Goal: Task Accomplishment & Management: Manage account settings

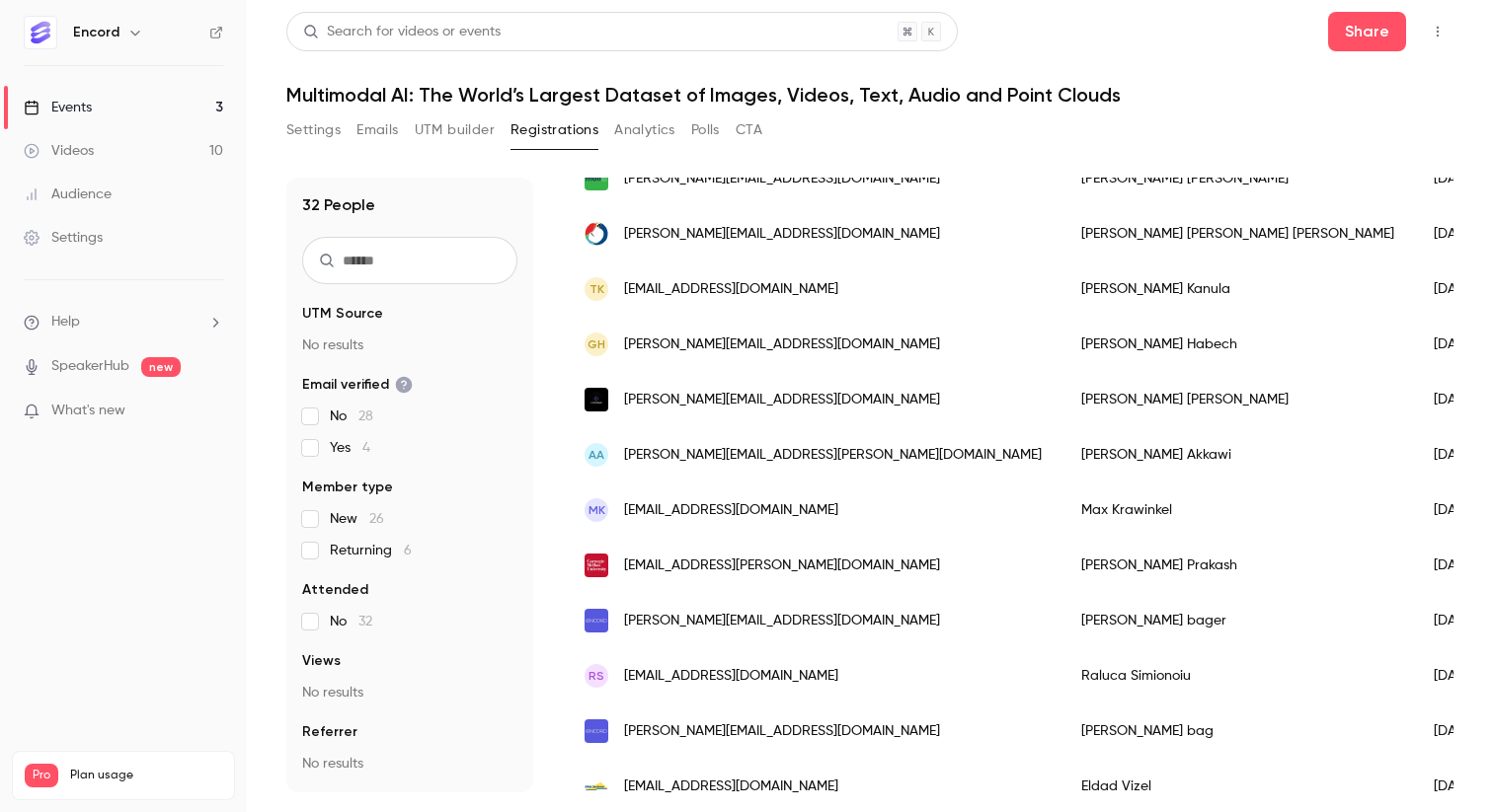
scroll to position [892, 0]
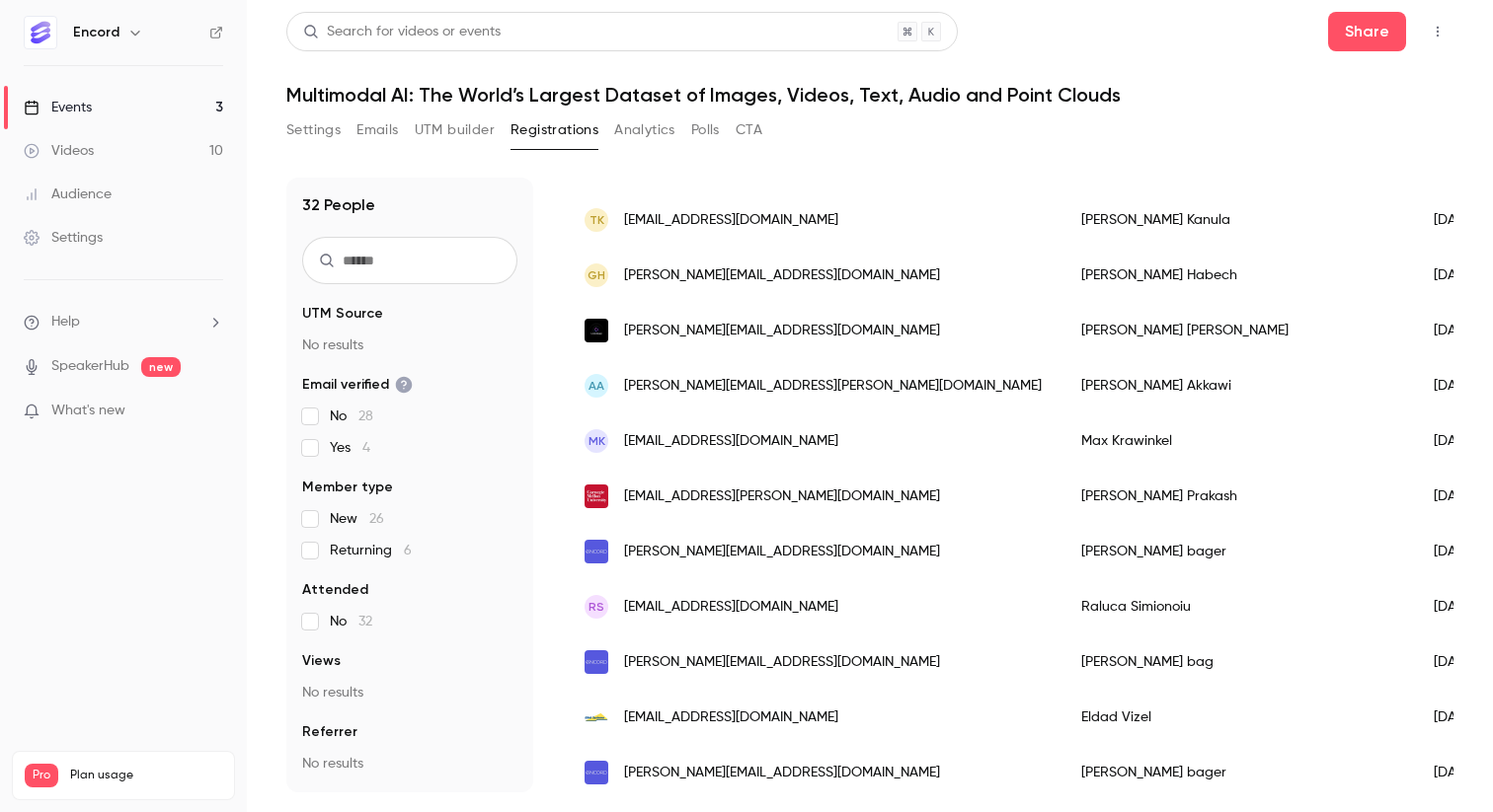
click at [822, 556] on div "[PERSON_NAME][EMAIL_ADDRESS][DOMAIN_NAME]" at bounding box center [813, 551] width 496 height 55
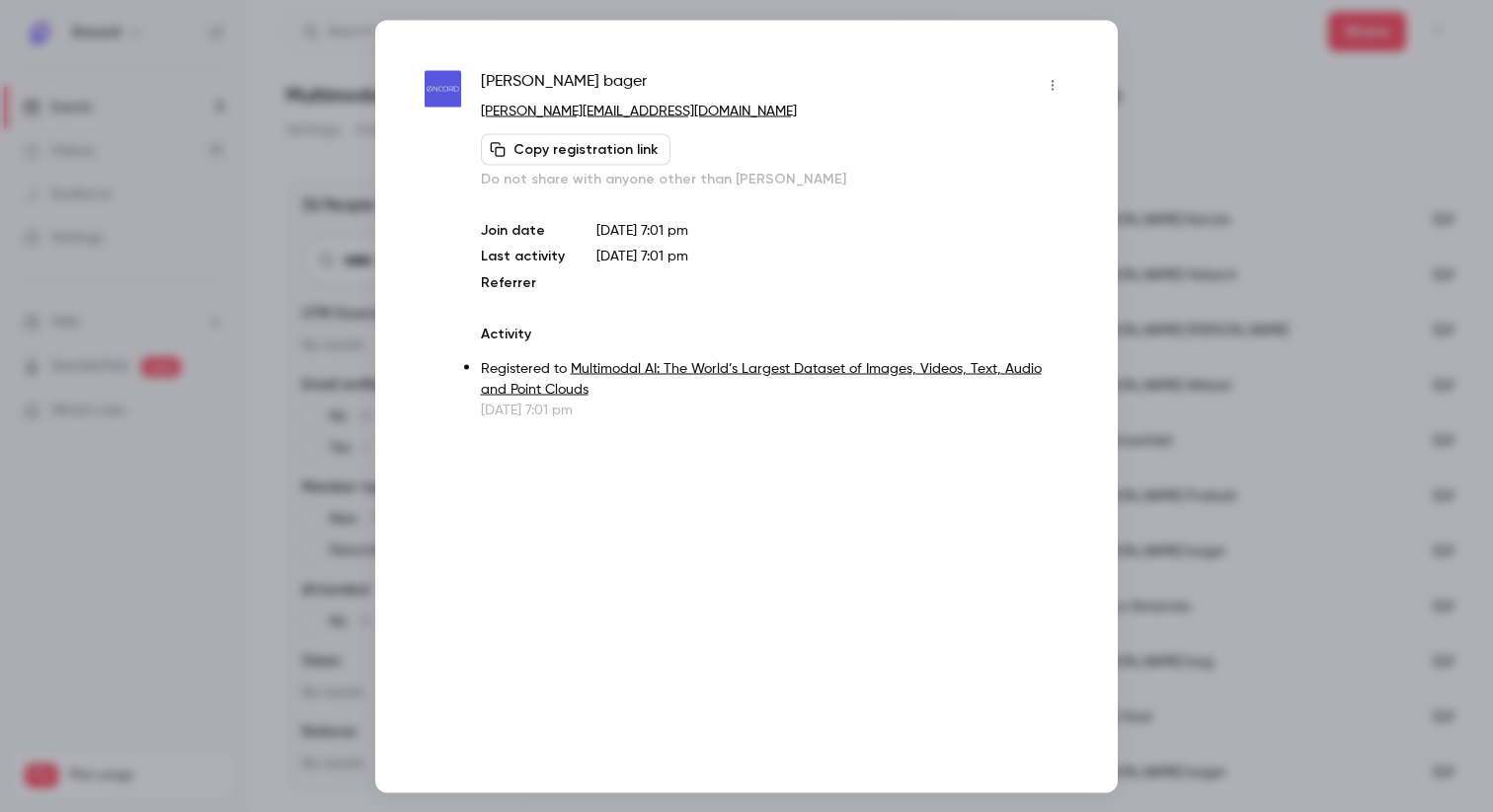
click at [1050, 83] on icon "button" at bounding box center [1052, 85] width 16 height 14
click at [988, 193] on div "Remove registration" at bounding box center [976, 186] width 150 height 20
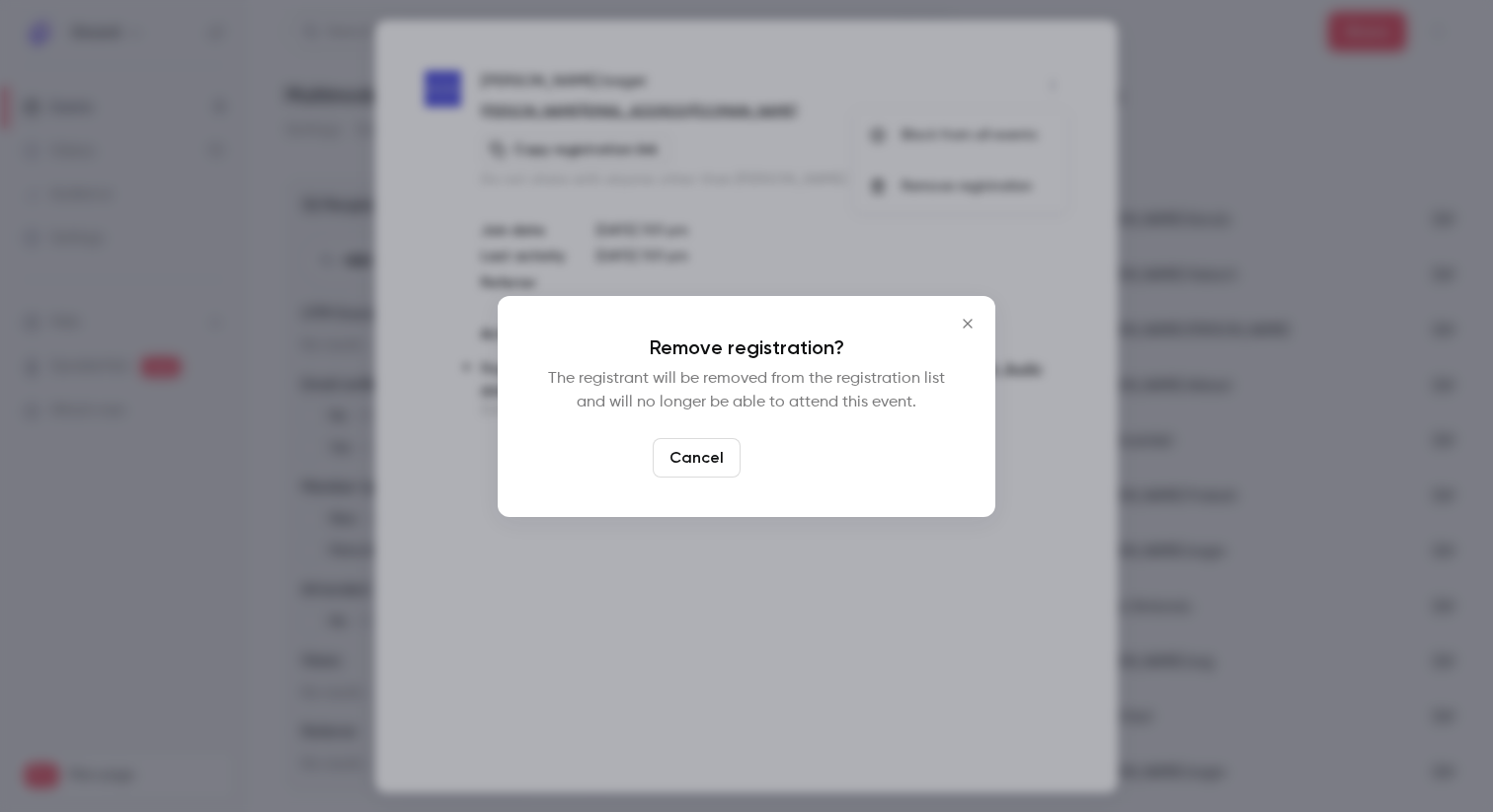
click at [820, 458] on button "Confirm" at bounding box center [794, 458] width 93 height 40
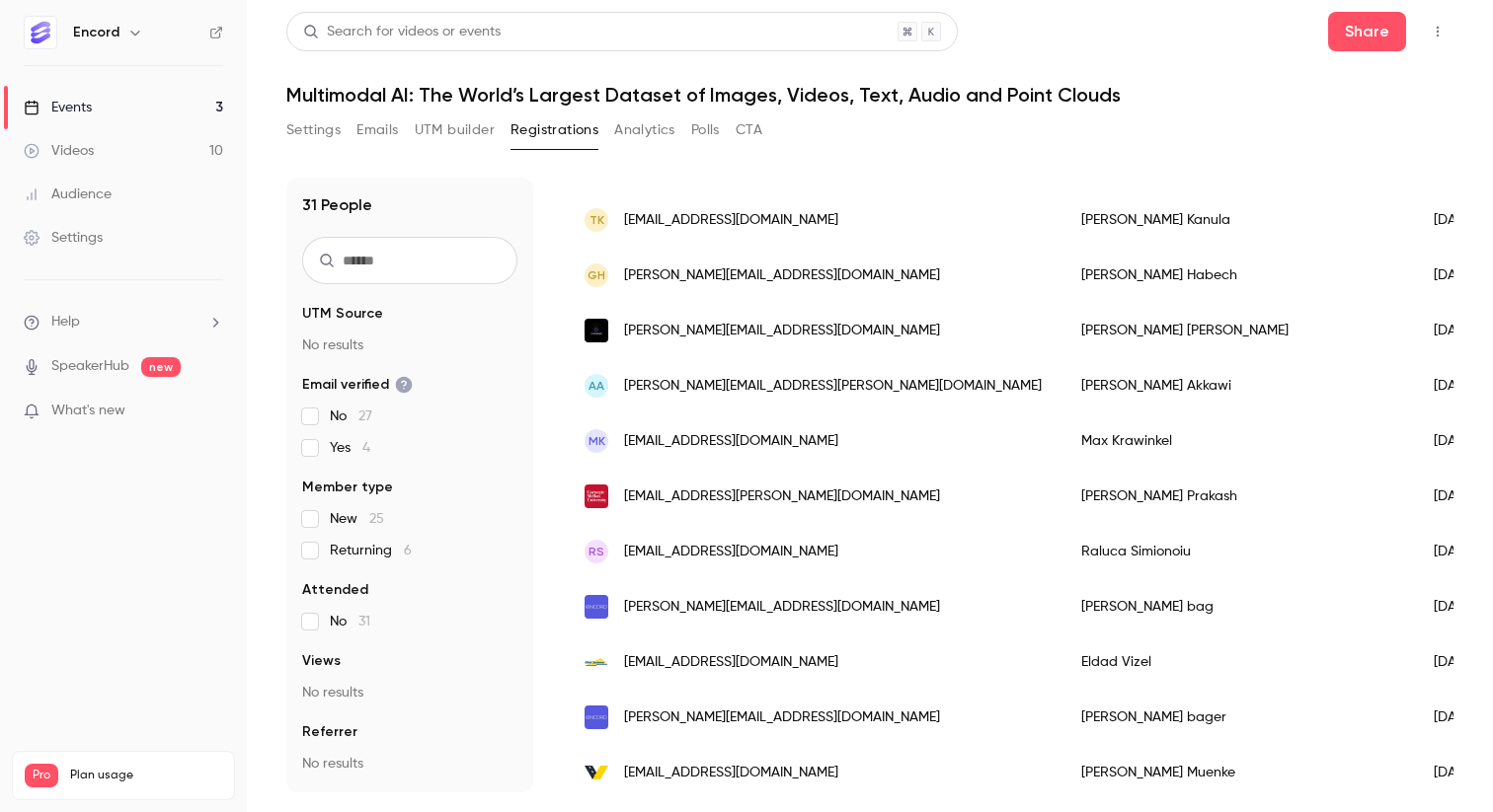
scroll to position [944, 0]
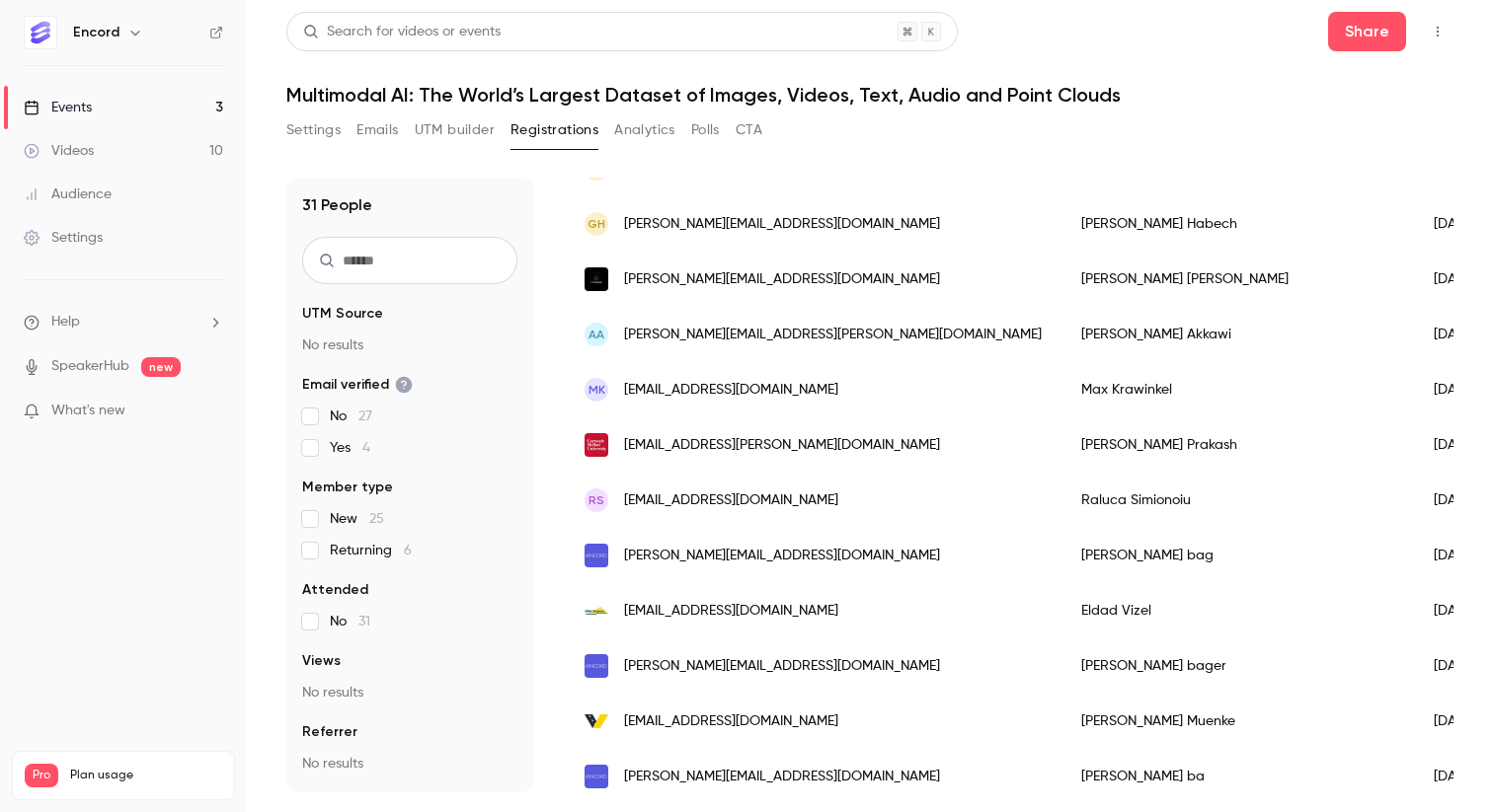
click at [850, 546] on div "[PERSON_NAME][EMAIL_ADDRESS][DOMAIN_NAME]" at bounding box center [813, 555] width 496 height 55
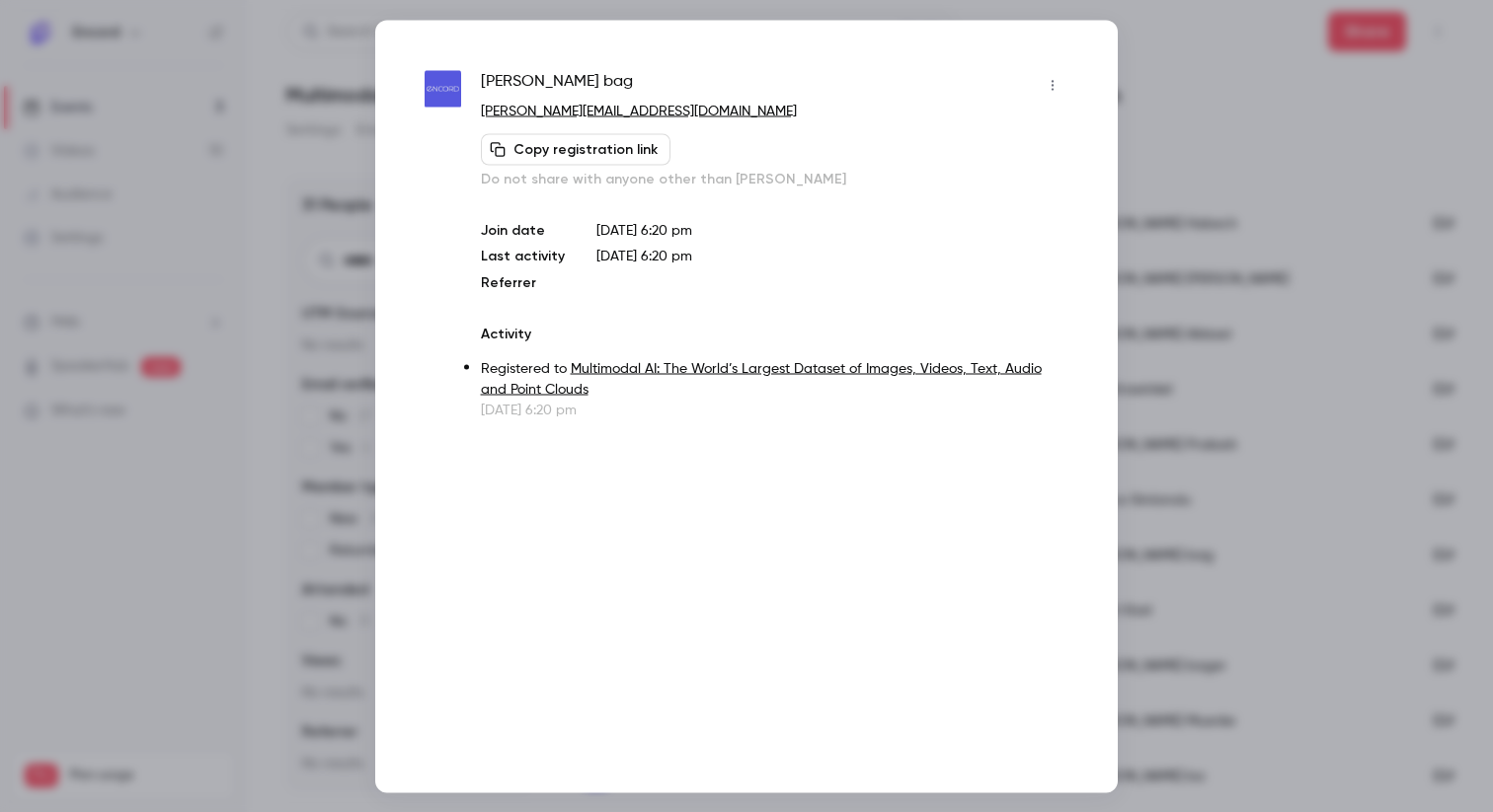
click at [1041, 67] on div "[PERSON_NAME] [PERSON_NAME][EMAIL_ADDRESS][DOMAIN_NAME] Copy registration link …" at bounding box center [746, 406] width 743 height 773
click at [1054, 77] on button "button" at bounding box center [1052, 85] width 32 height 32
click at [997, 168] on li "Remove registration" at bounding box center [961, 186] width 213 height 52
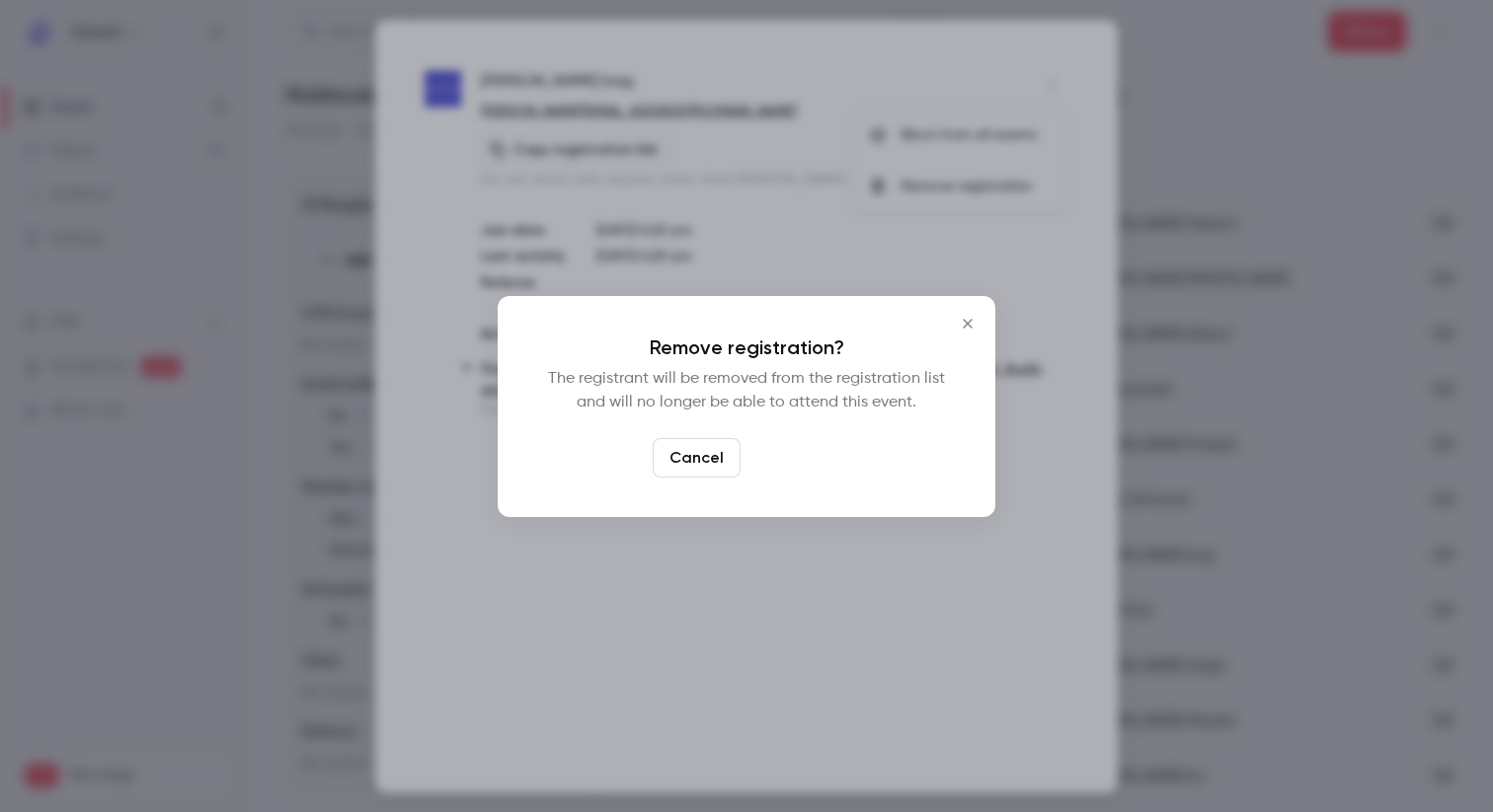
click at [808, 465] on button "Confirm" at bounding box center [794, 458] width 93 height 40
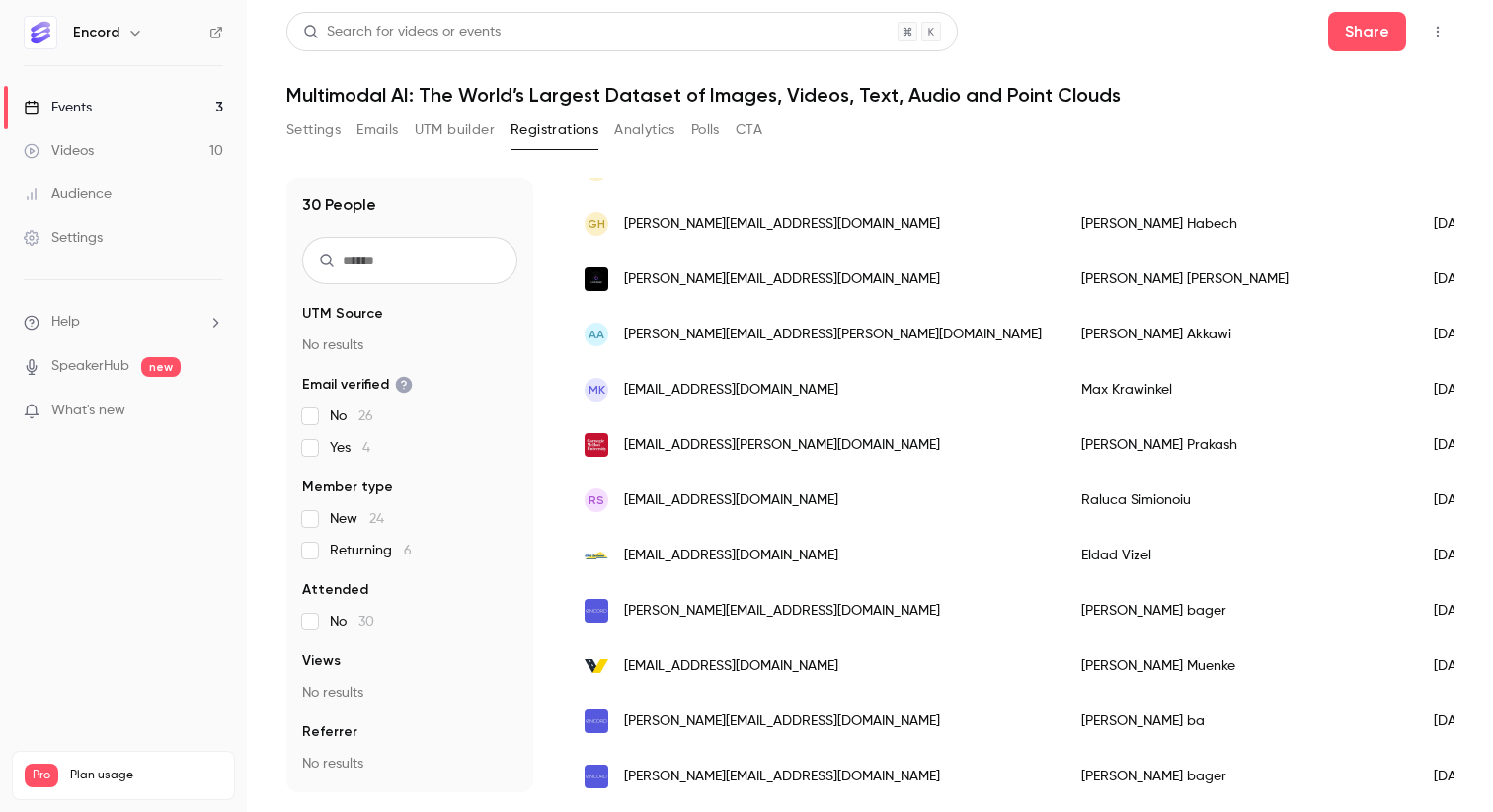
click at [870, 617] on div "[PERSON_NAME][EMAIL_ADDRESS][DOMAIN_NAME]" at bounding box center [813, 610] width 496 height 55
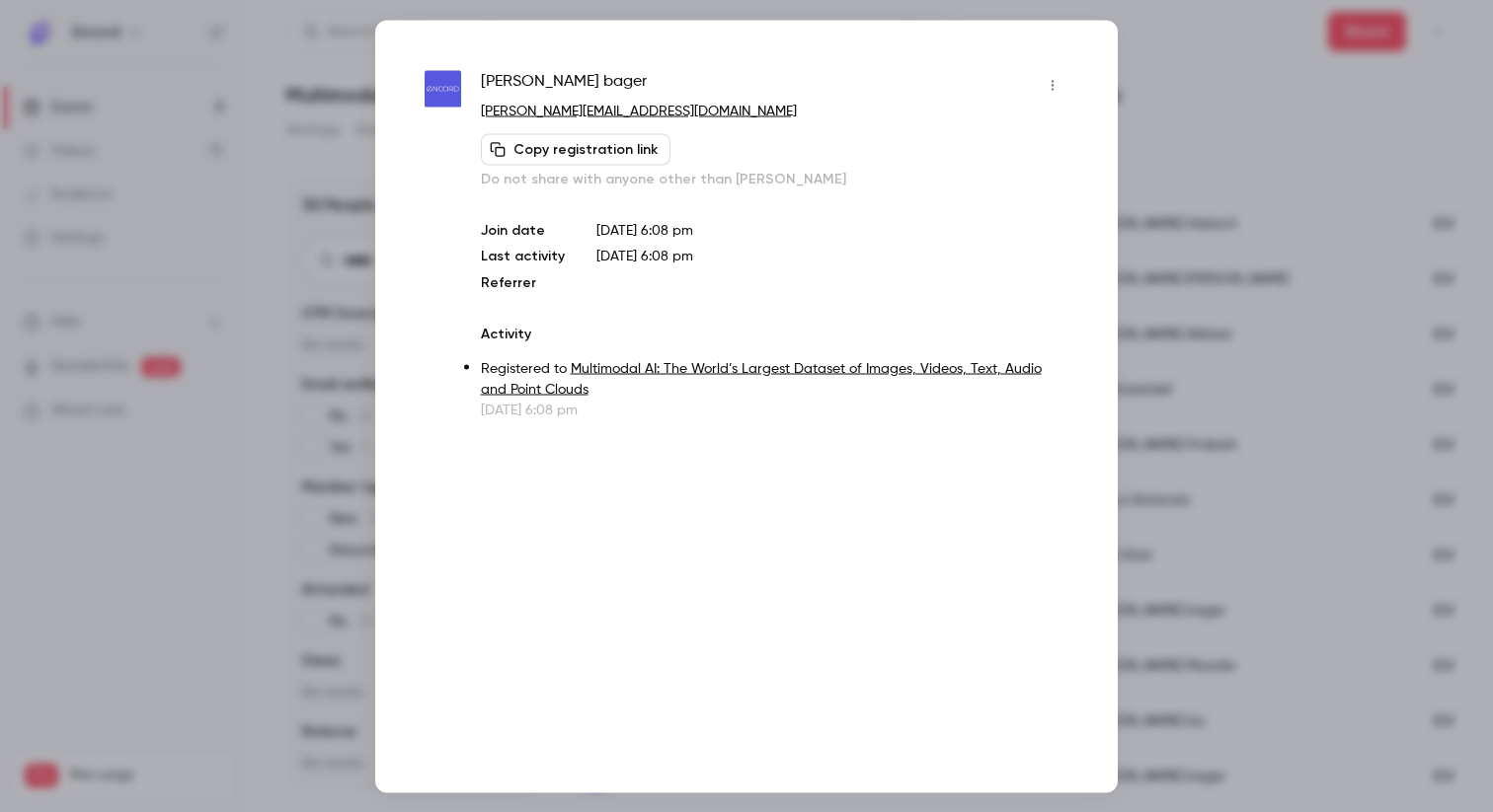
click at [1050, 84] on icon "button" at bounding box center [1052, 85] width 16 height 14
click at [1016, 173] on li "Remove registration" at bounding box center [961, 186] width 213 height 52
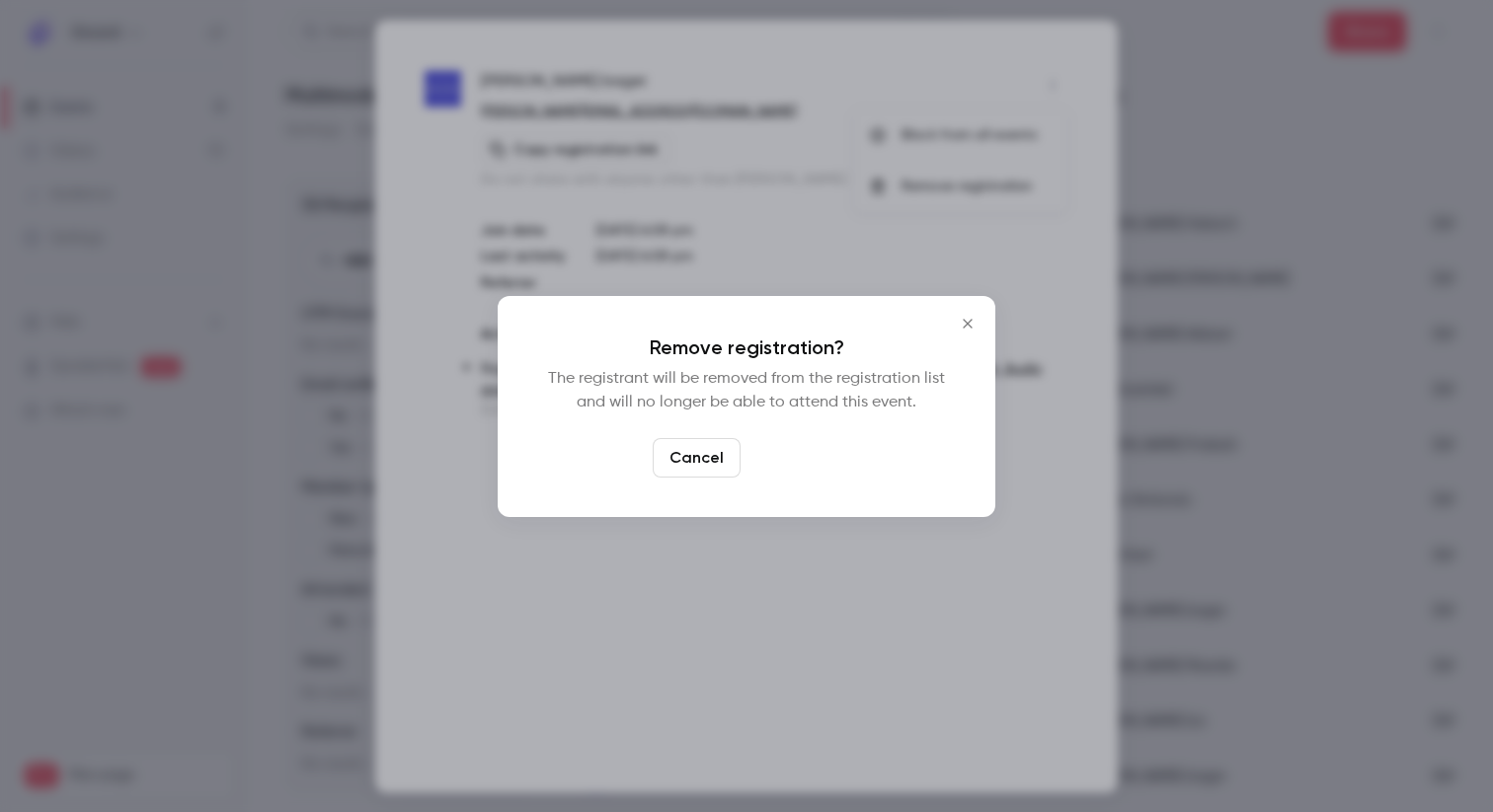
click at [786, 442] on button "Confirm" at bounding box center [794, 458] width 93 height 40
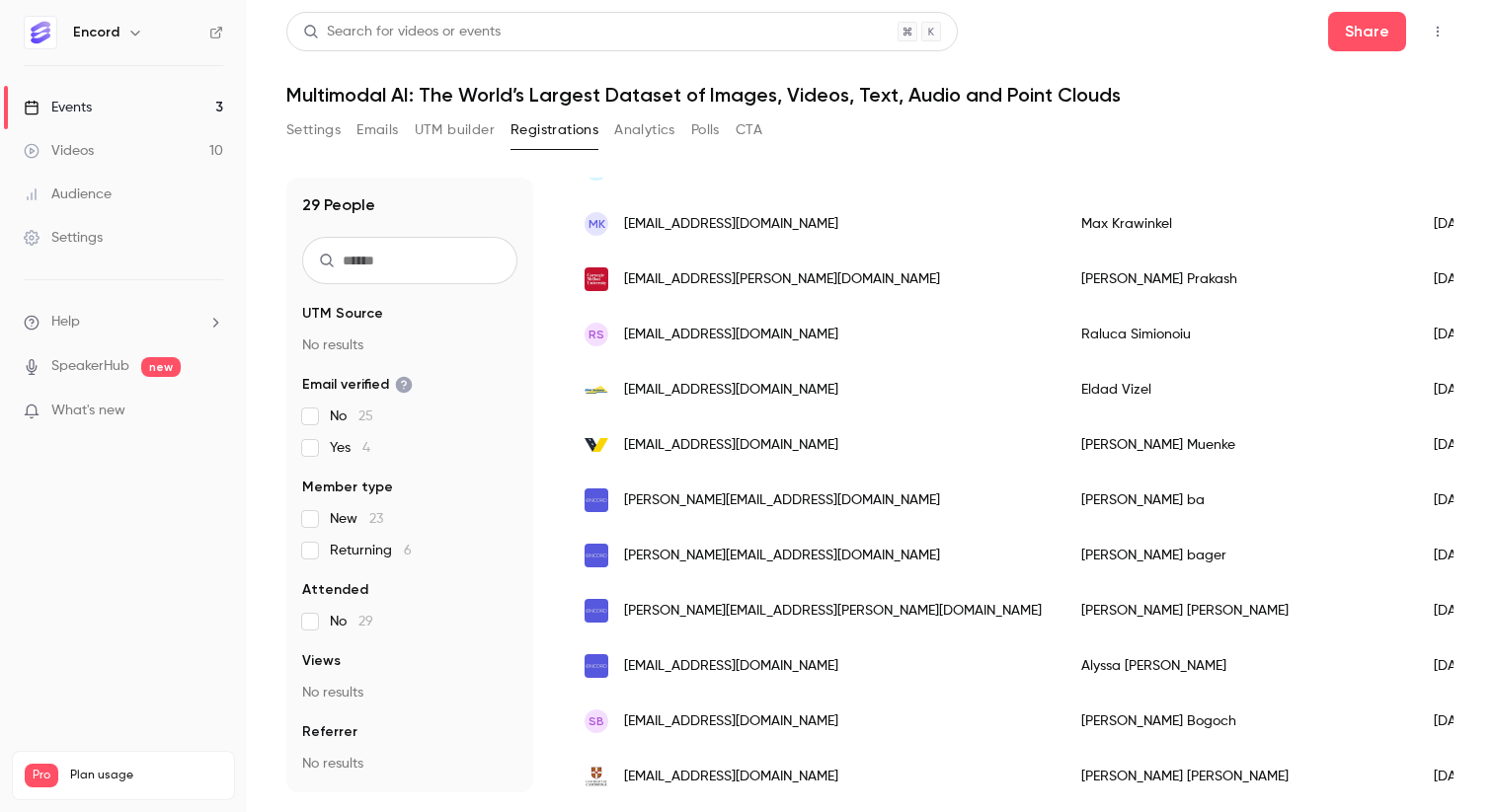
scroll to position [1113, 0]
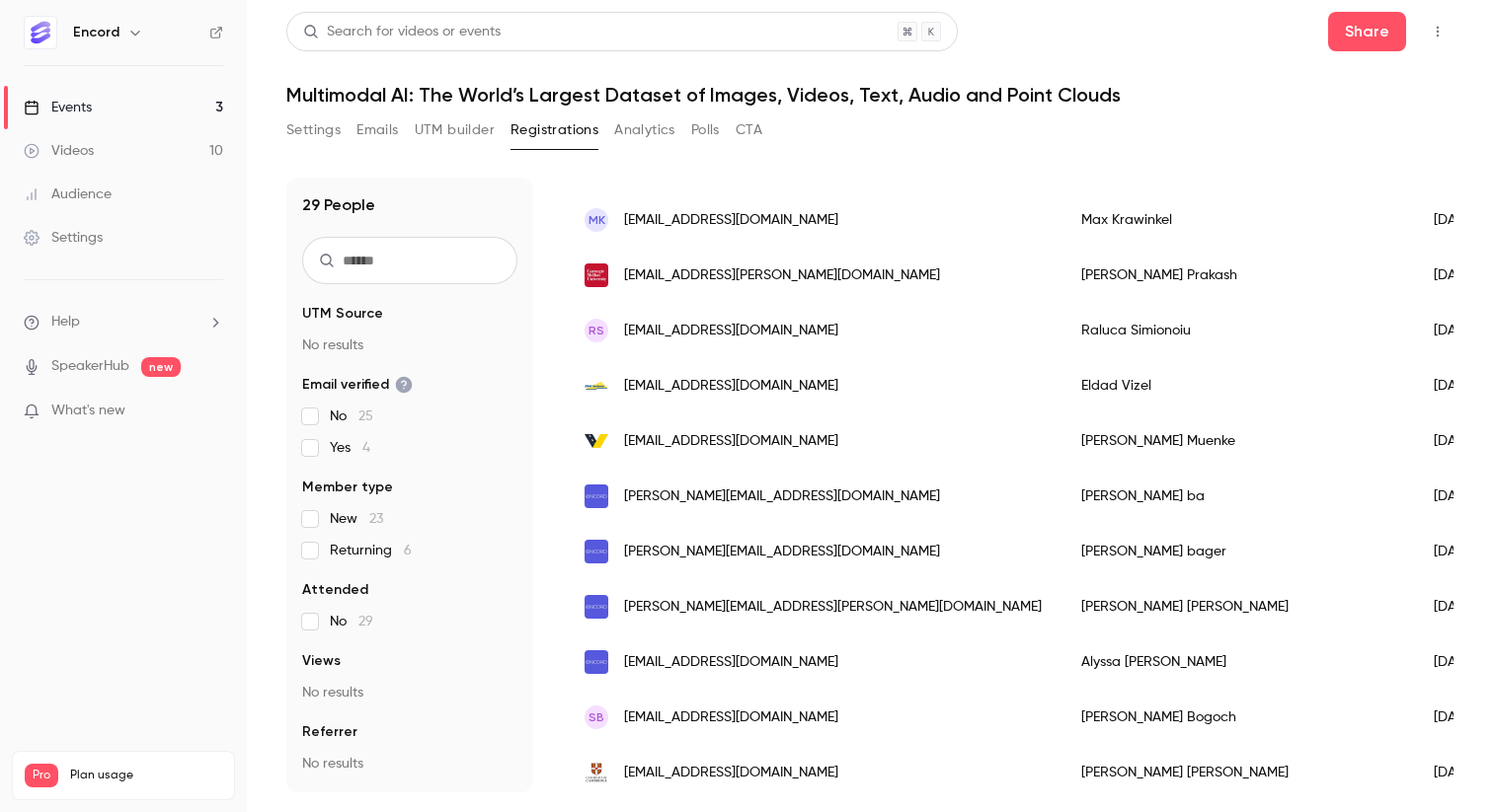
click at [796, 492] on span "[PERSON_NAME][EMAIL_ADDRESS][DOMAIN_NAME]" at bounding box center [781, 496] width 316 height 21
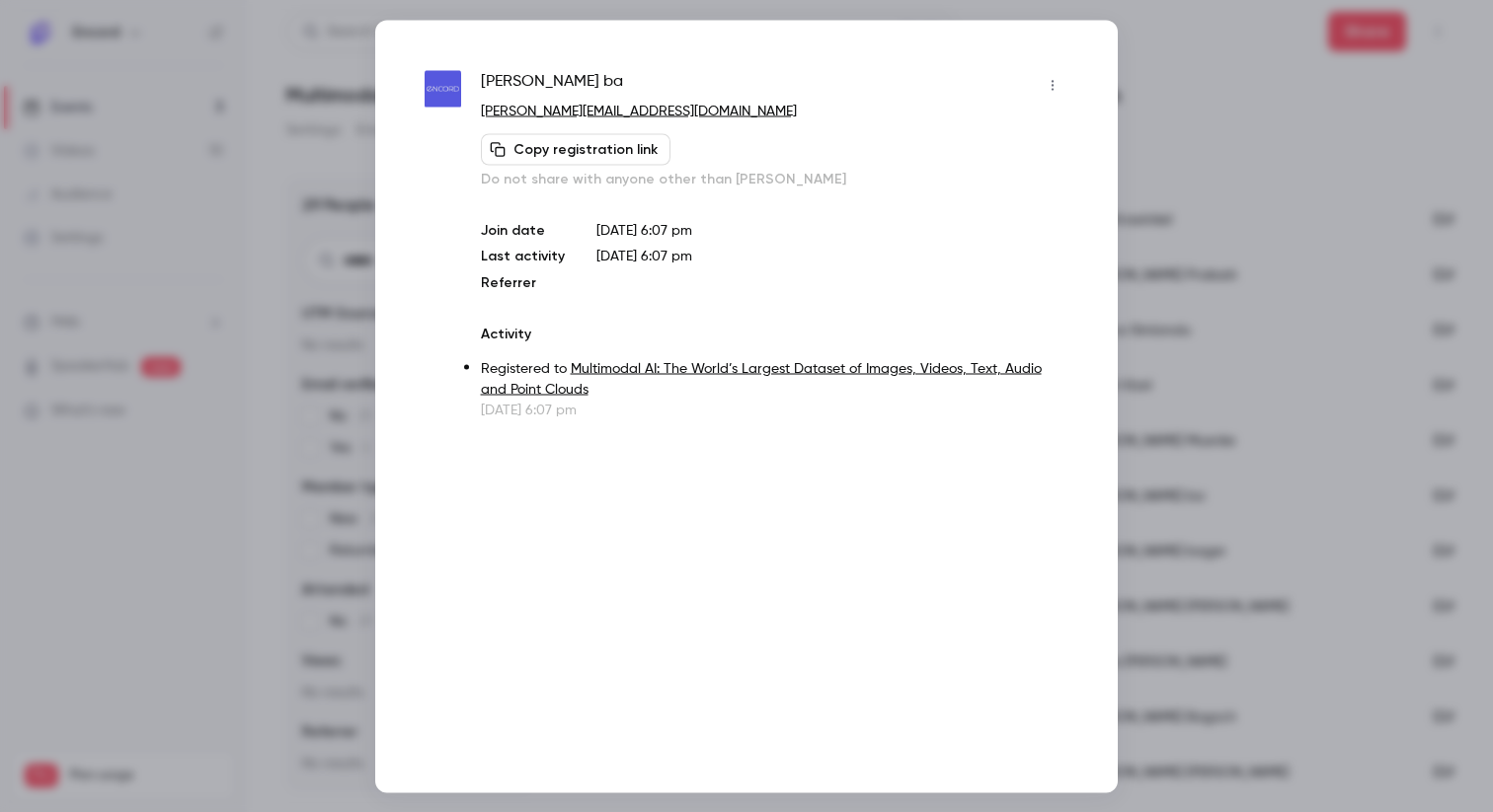
click at [1060, 92] on button "button" at bounding box center [1052, 85] width 32 height 32
click at [1013, 170] on li "Remove registration" at bounding box center [961, 186] width 213 height 52
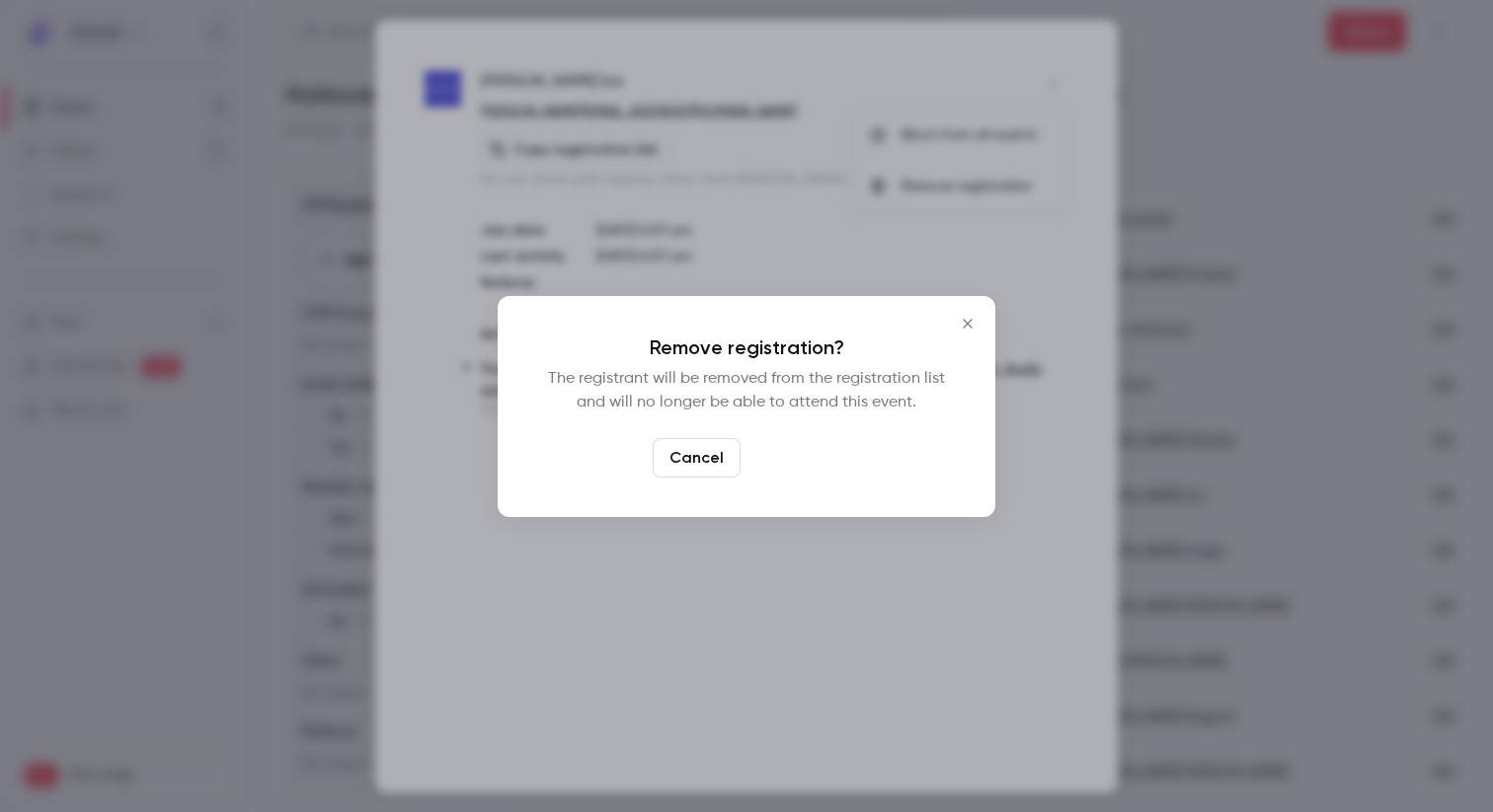
click at [809, 450] on button "Confirm" at bounding box center [794, 458] width 93 height 40
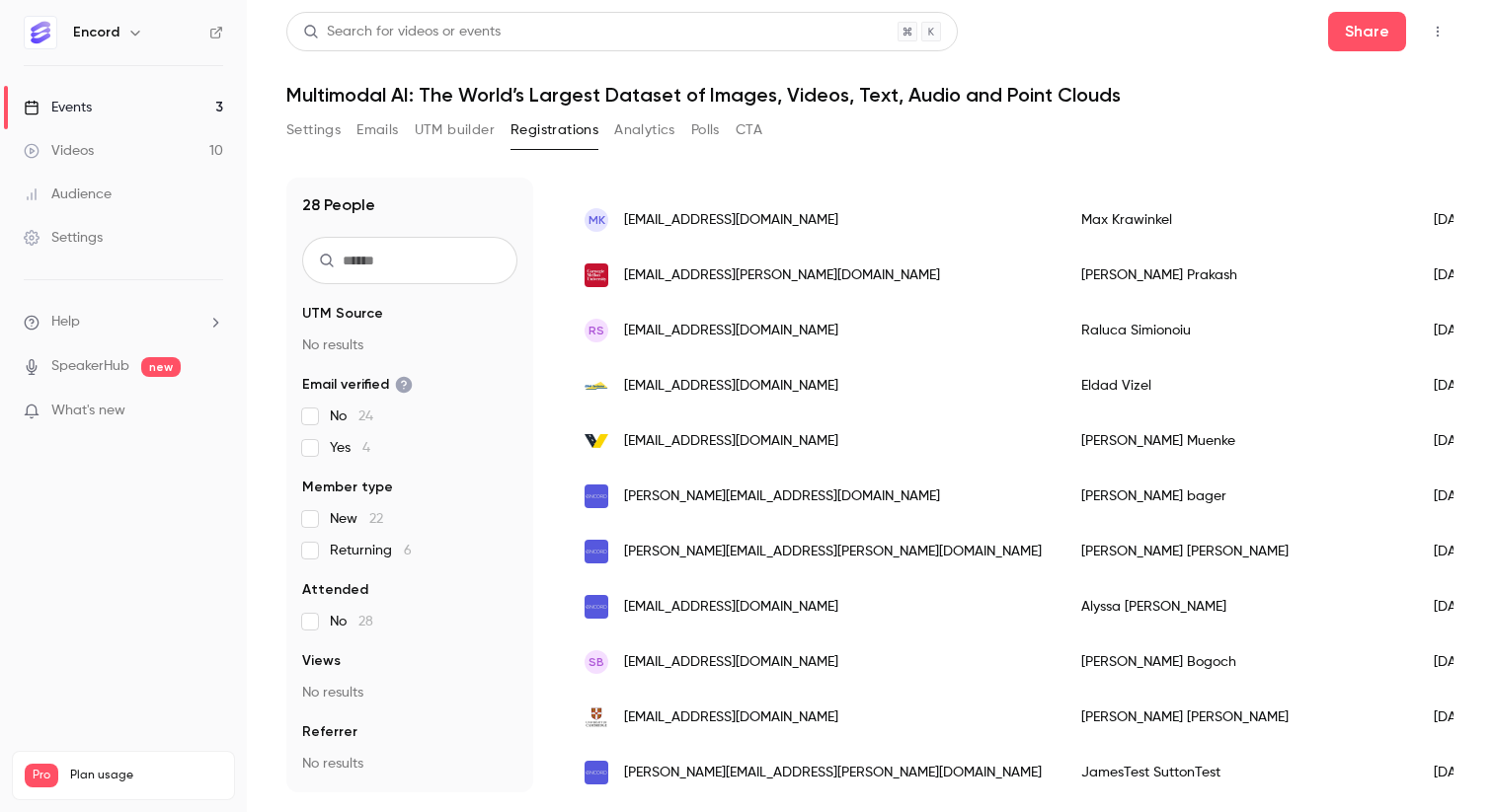
click at [815, 489] on span "[PERSON_NAME][EMAIL_ADDRESS][DOMAIN_NAME]" at bounding box center [781, 496] width 316 height 21
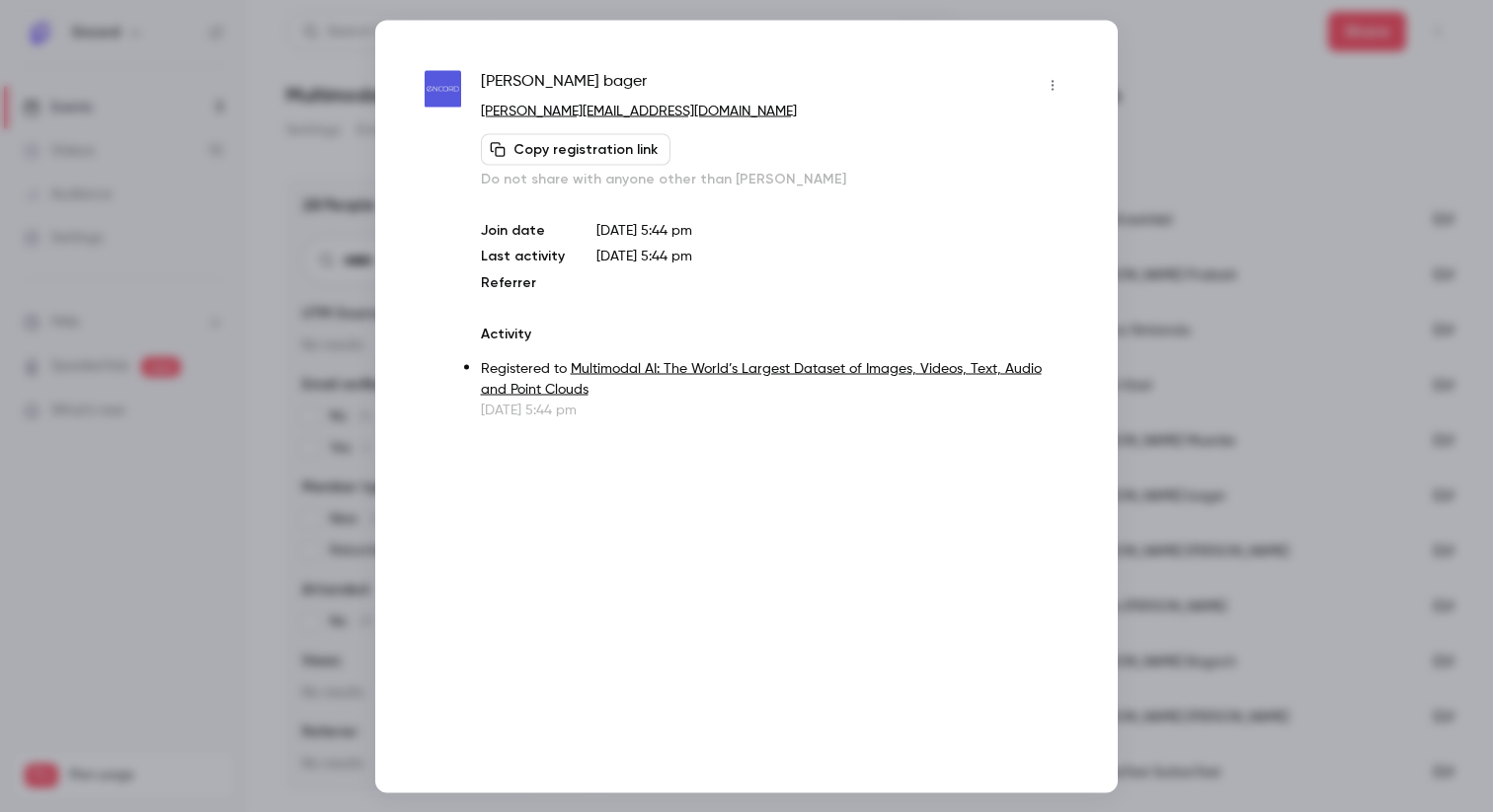
click at [1036, 80] on div "[PERSON_NAME]" at bounding box center [773, 85] width 587 height 32
click at [1061, 85] on button "button" at bounding box center [1052, 85] width 32 height 32
click at [994, 194] on div "Remove registration" at bounding box center [976, 186] width 150 height 20
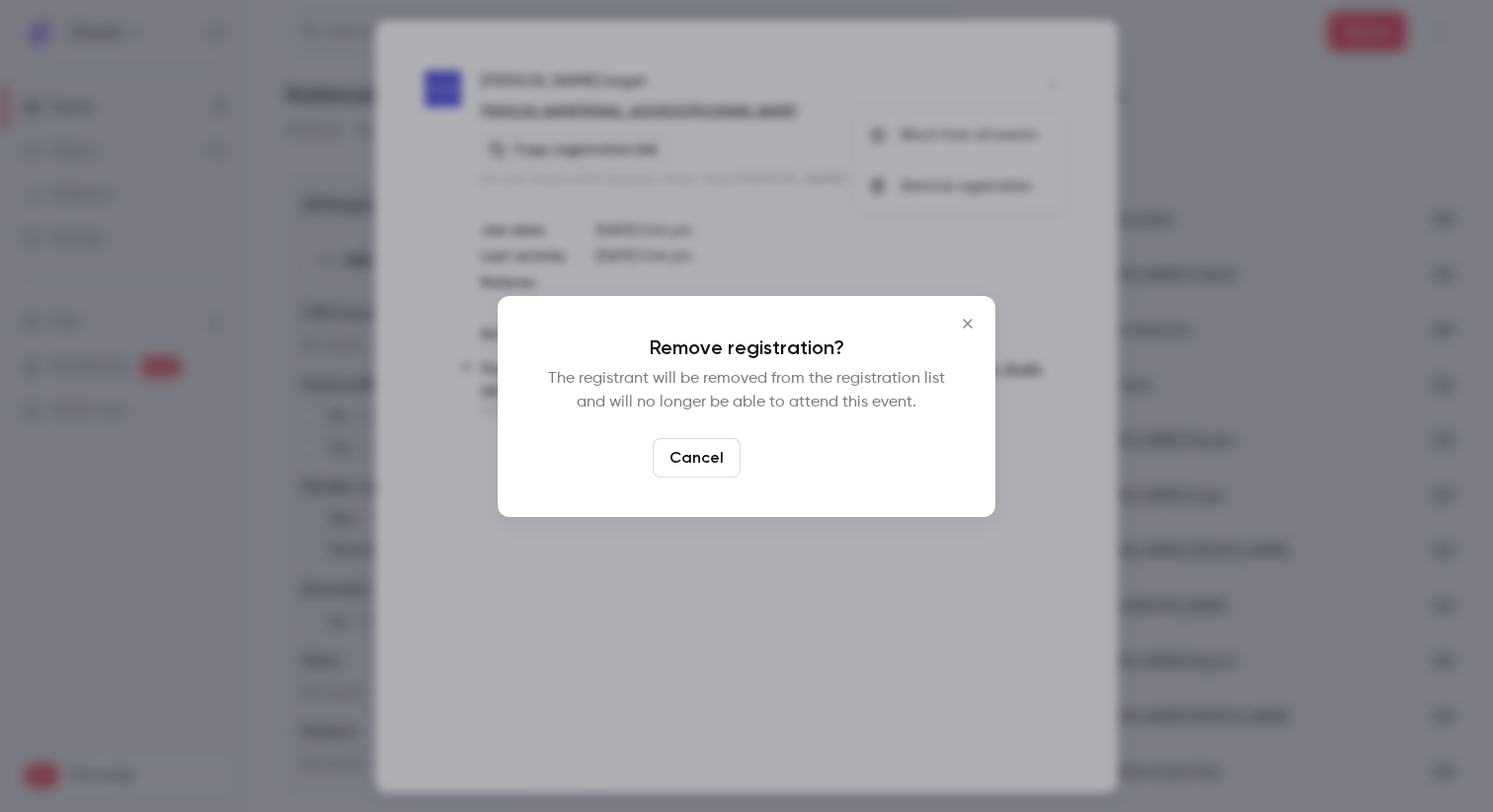
click at [782, 440] on button "Confirm" at bounding box center [794, 458] width 93 height 40
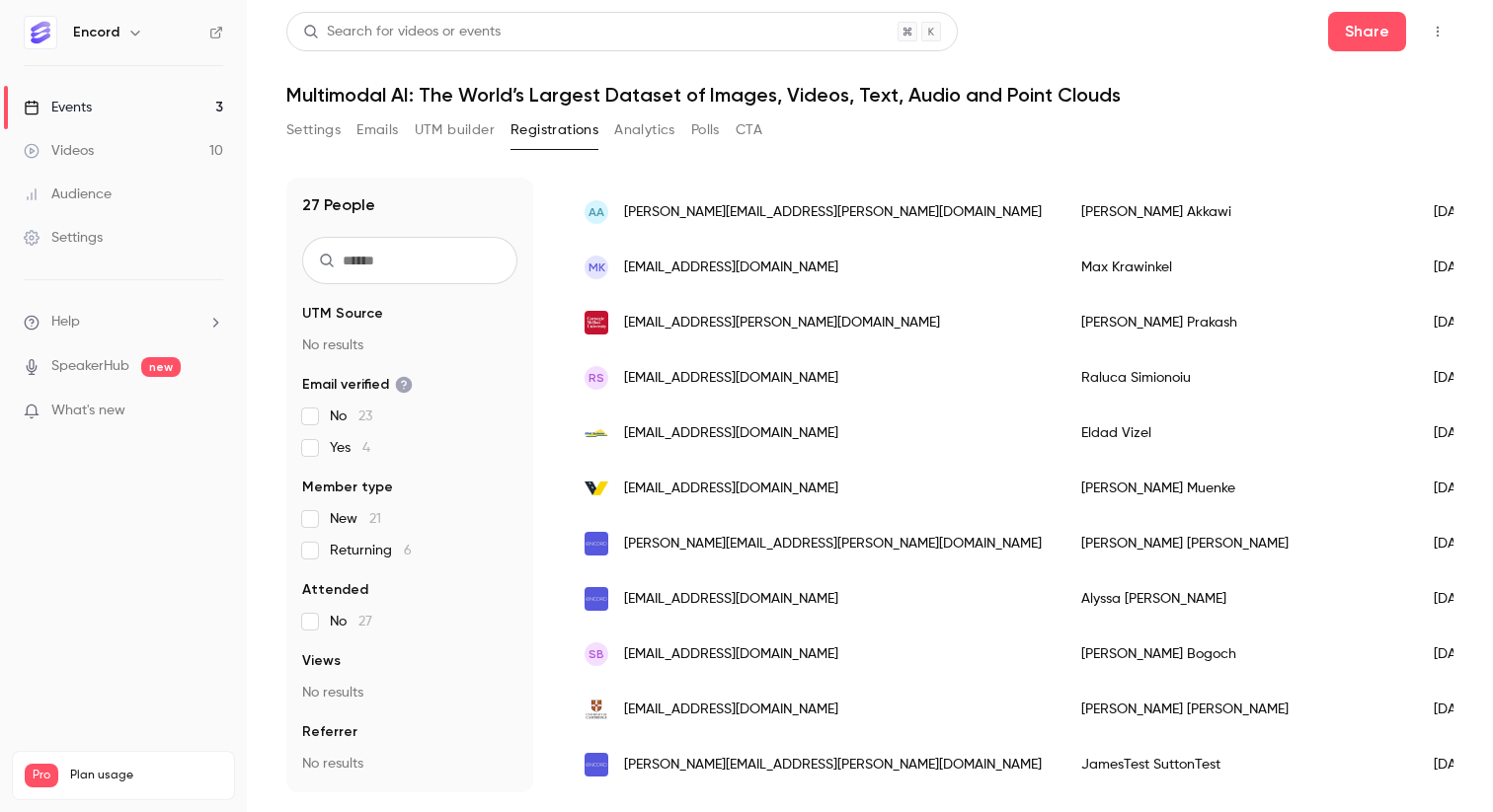
scroll to position [1066, 0]
click at [787, 565] on div "[PERSON_NAME][EMAIL_ADDRESS][PERSON_NAME][DOMAIN_NAME]" at bounding box center [813, 543] width 496 height 55
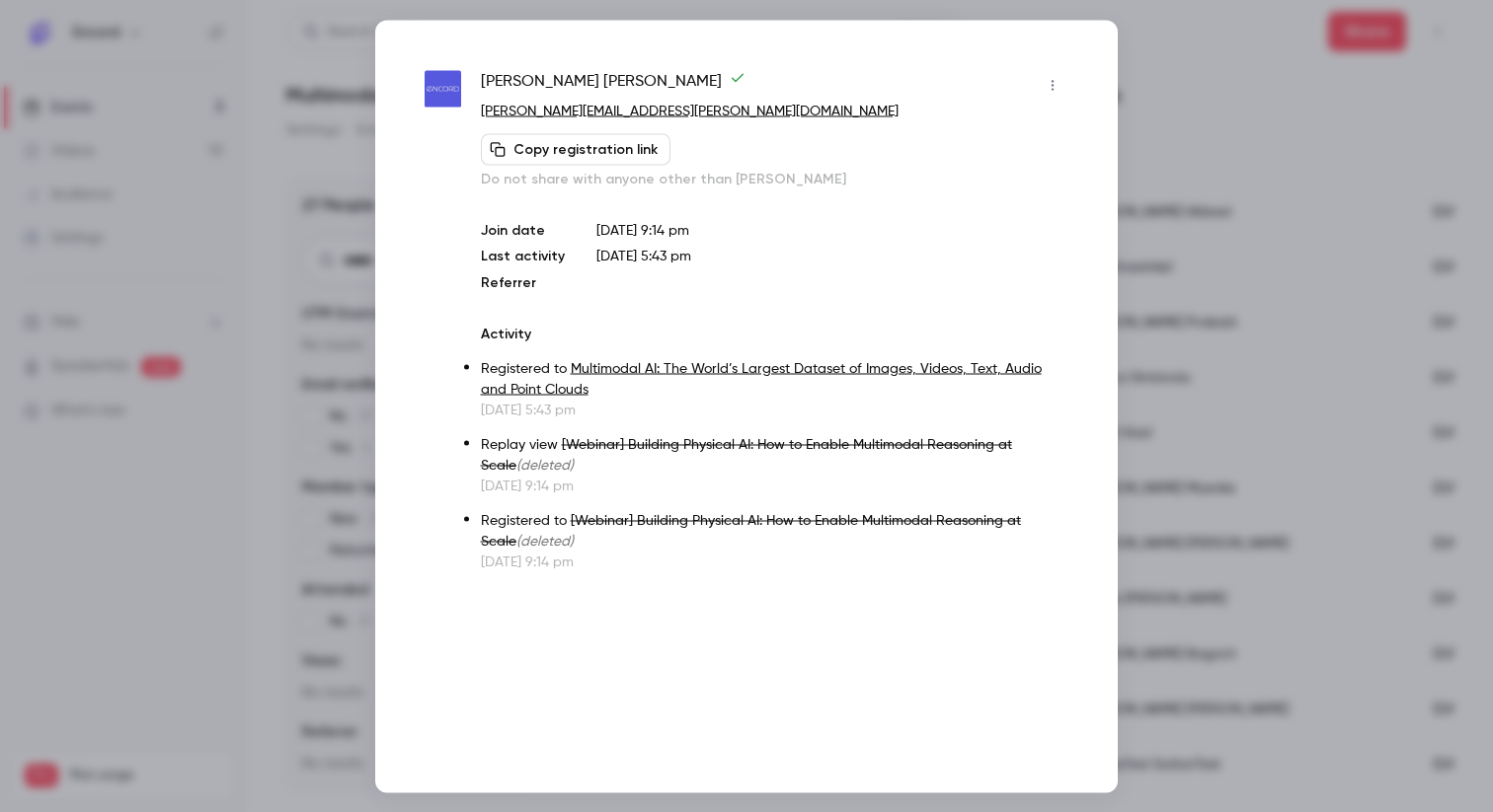
click at [1236, 165] on div at bounding box center [746, 406] width 1493 height 812
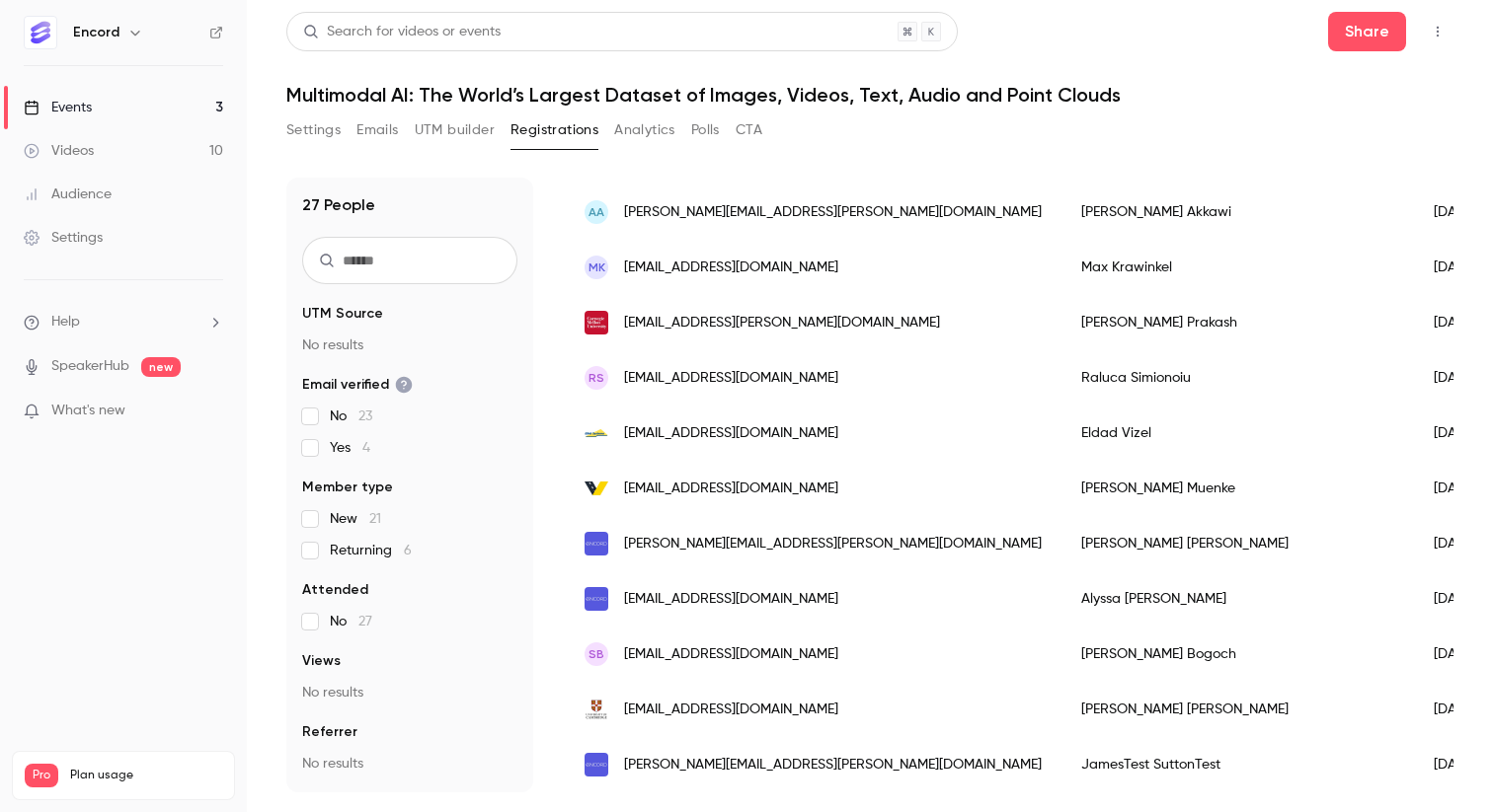
click at [872, 755] on span "[PERSON_NAME][EMAIL_ADDRESS][PERSON_NAME][DOMAIN_NAME]" at bounding box center [832, 765] width 418 height 21
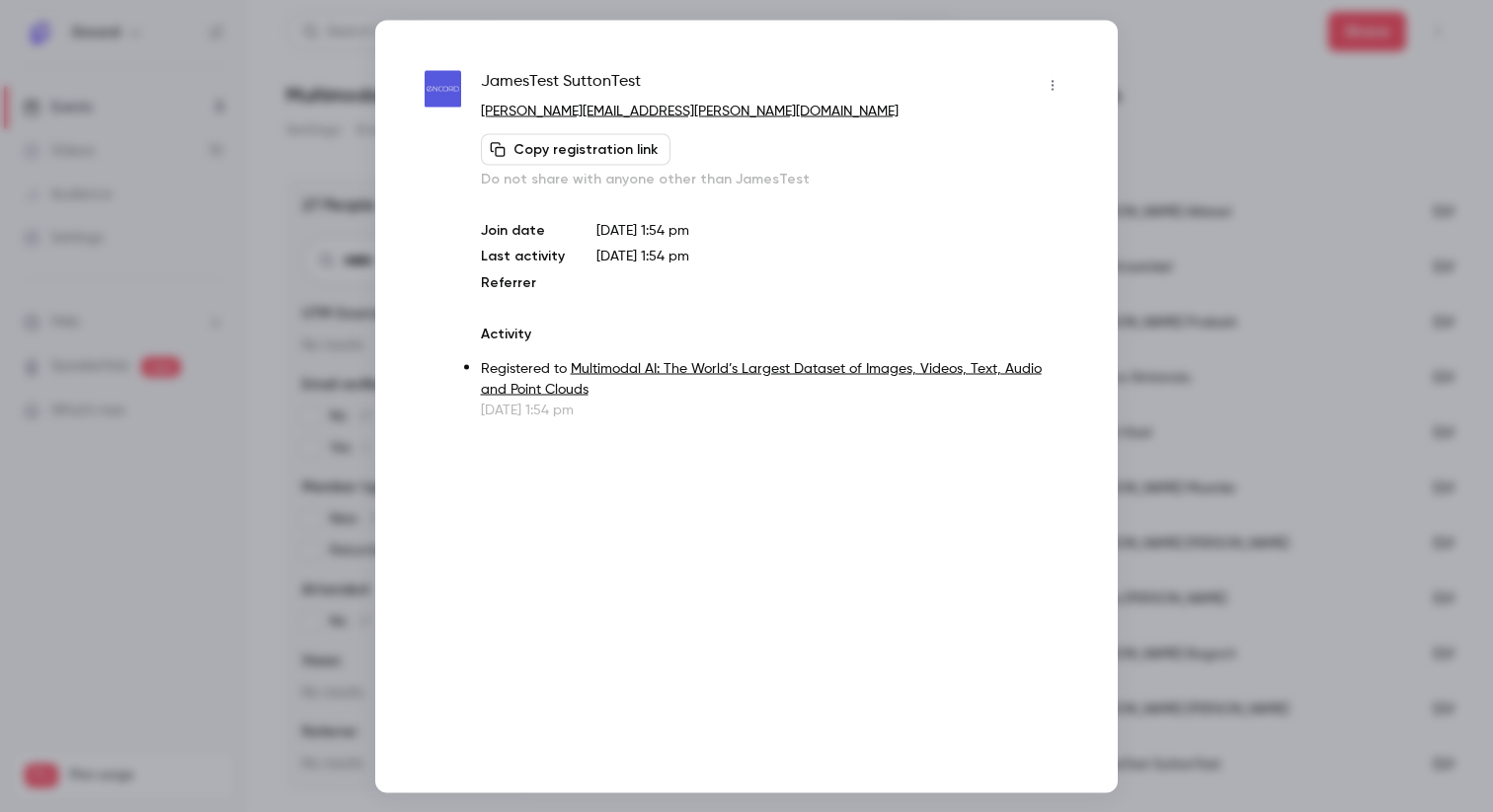
click at [1050, 84] on icon "button" at bounding box center [1052, 85] width 16 height 14
click at [1010, 180] on div "Remove registration" at bounding box center [976, 186] width 150 height 20
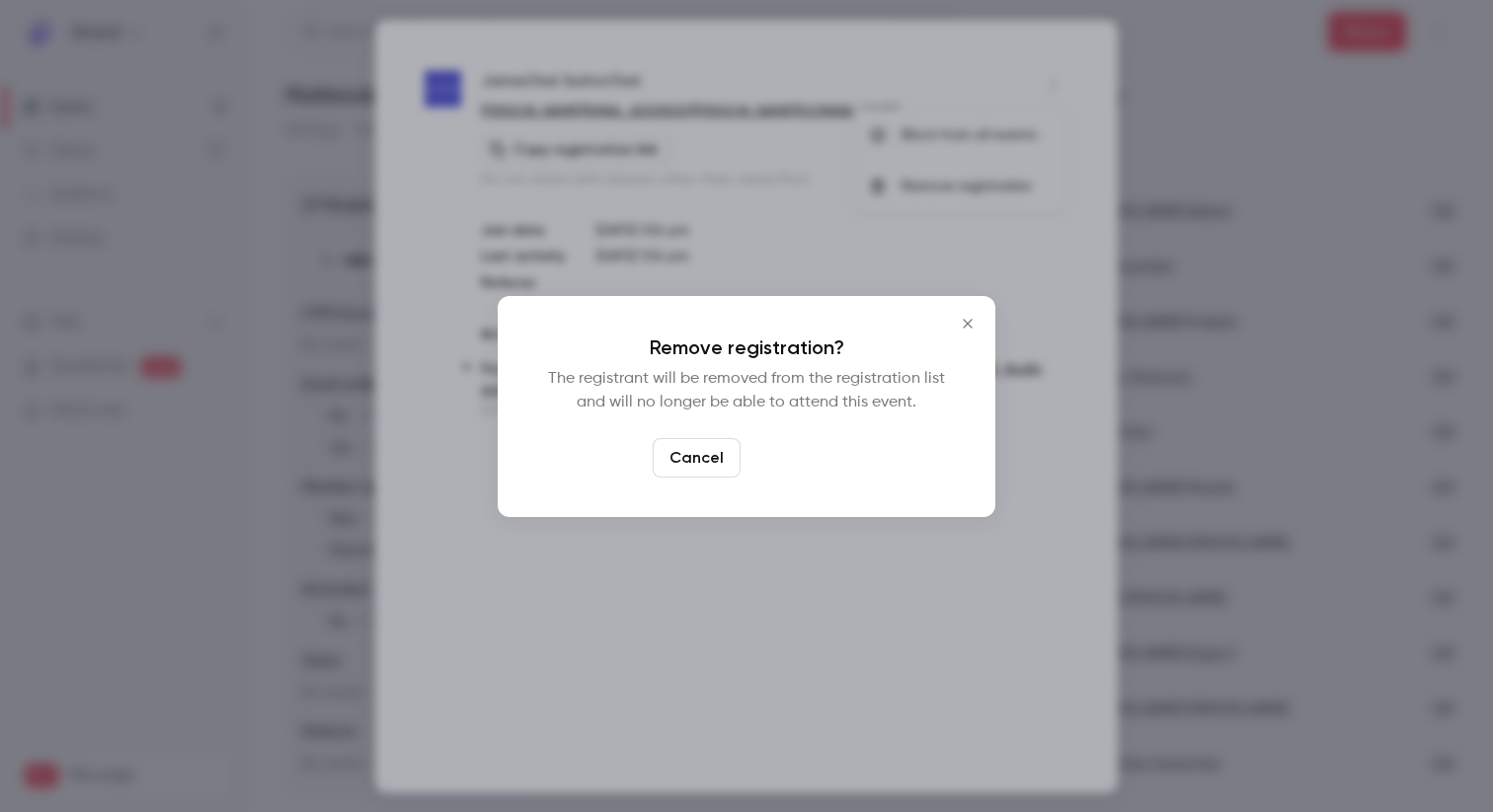
click at [813, 462] on button "Confirm" at bounding box center [794, 458] width 93 height 40
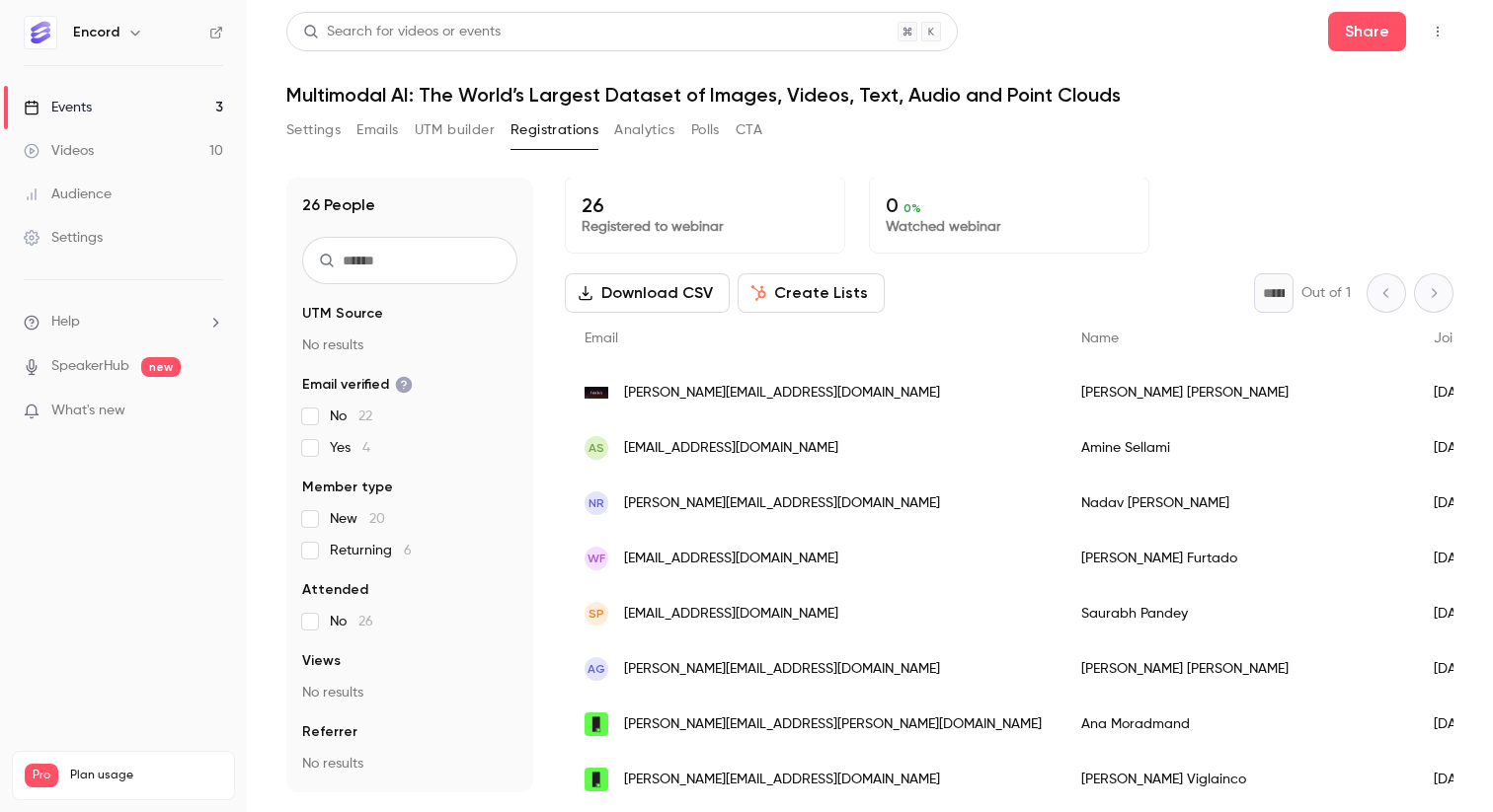
scroll to position [0, 0]
